Goal: Information Seeking & Learning: Learn about a topic

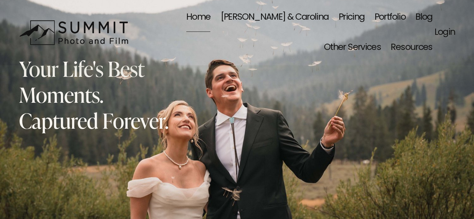
click at [339, 18] on link "Pricing" at bounding box center [352, 17] width 26 height 30
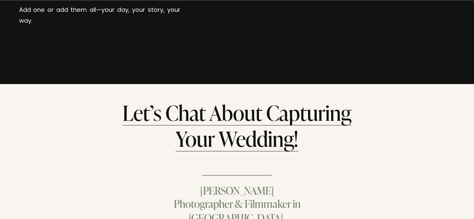
scroll to position [3816, 0]
